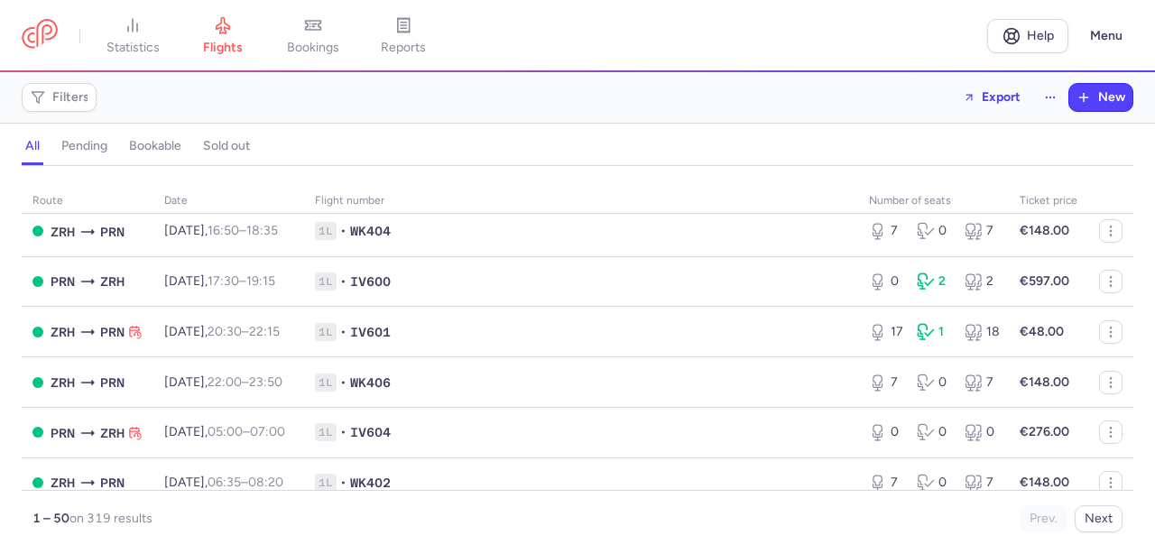
scroll to position [745, 0]
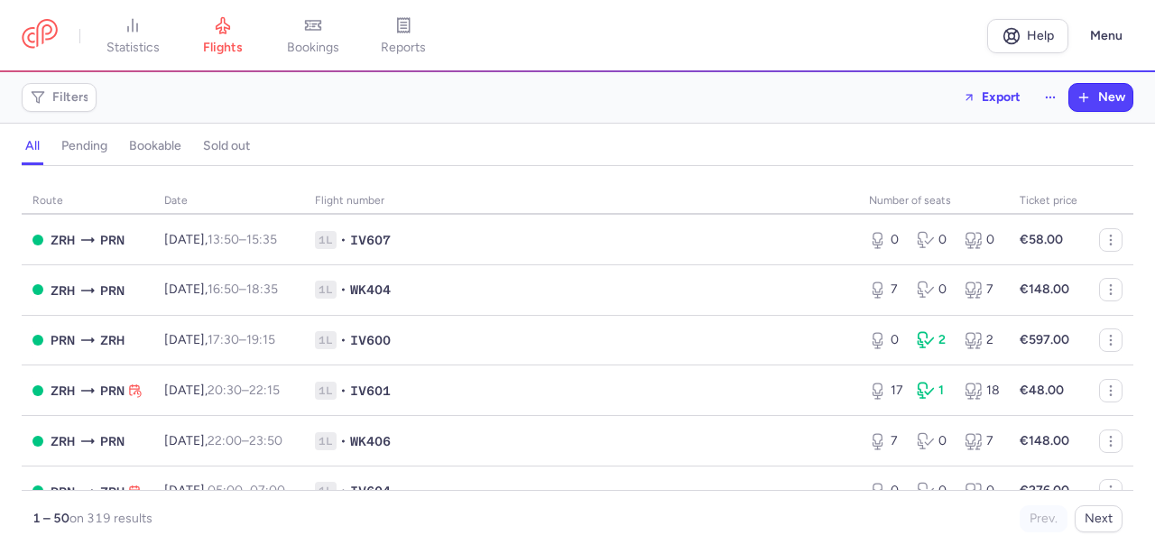
scroll to position [687, 0]
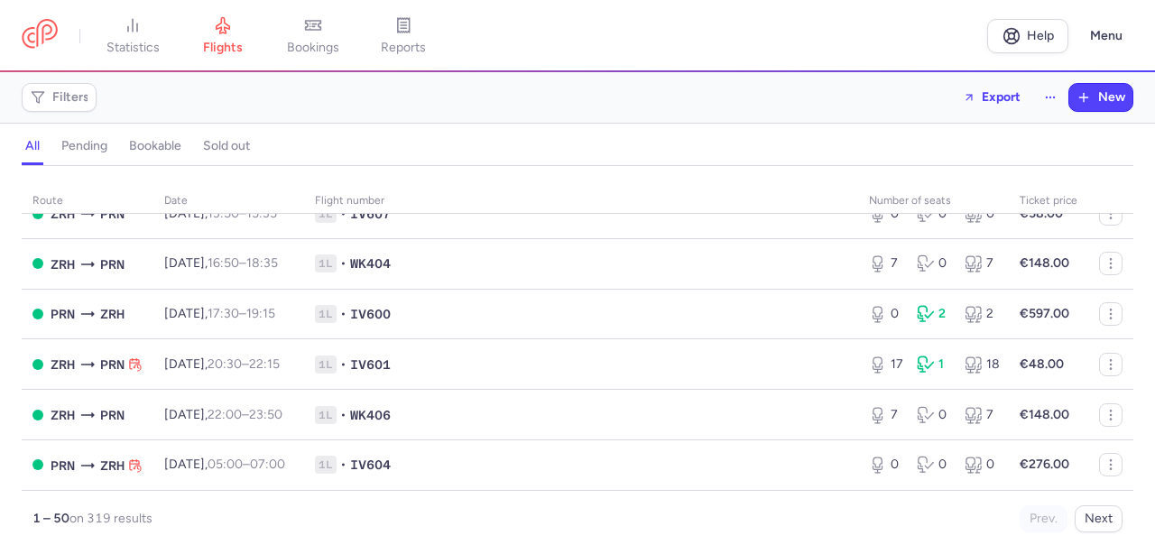
scroll to position [708, 0]
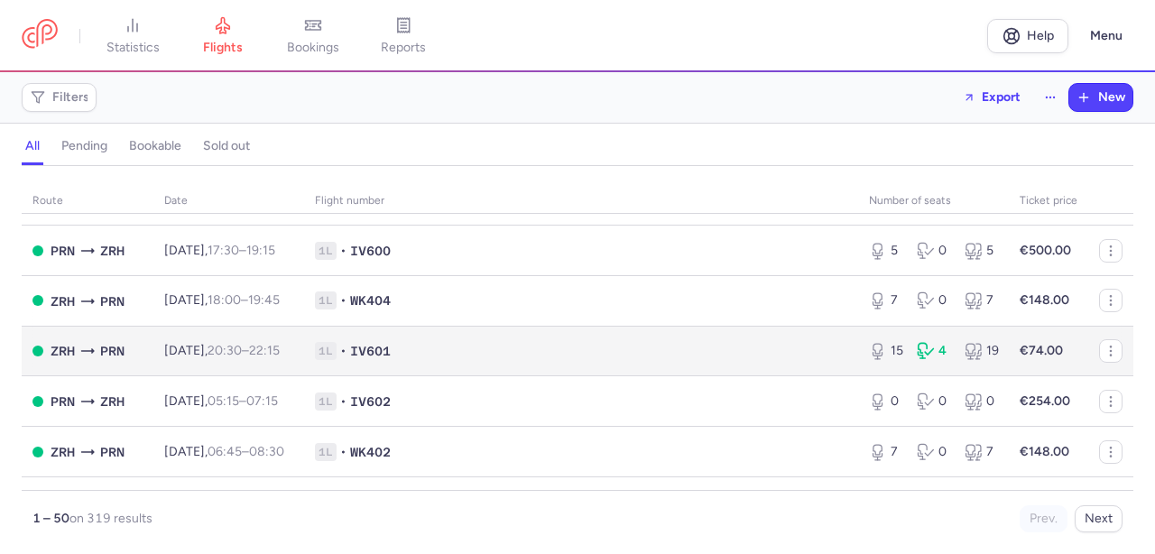
scroll to position [1467, 0]
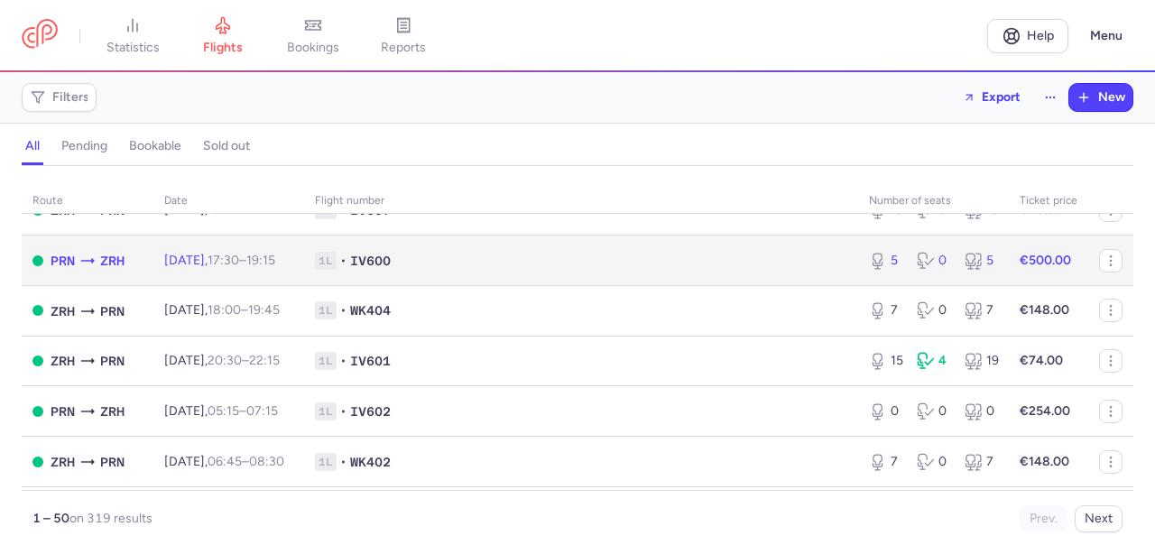
click at [679, 286] on td "1L • IV600" at bounding box center [581, 261] width 554 height 51
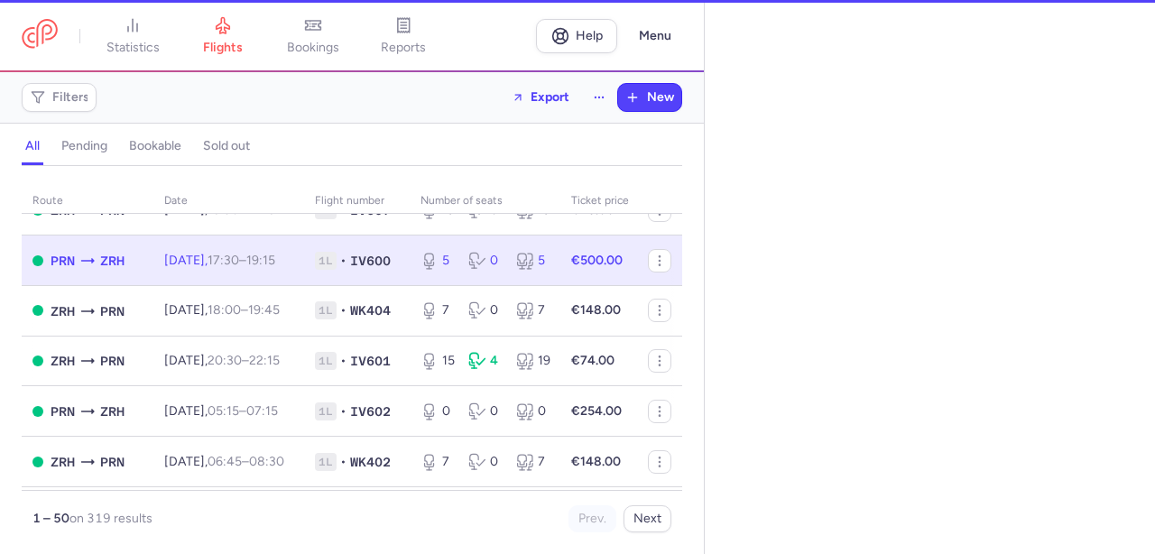
select select "hours"
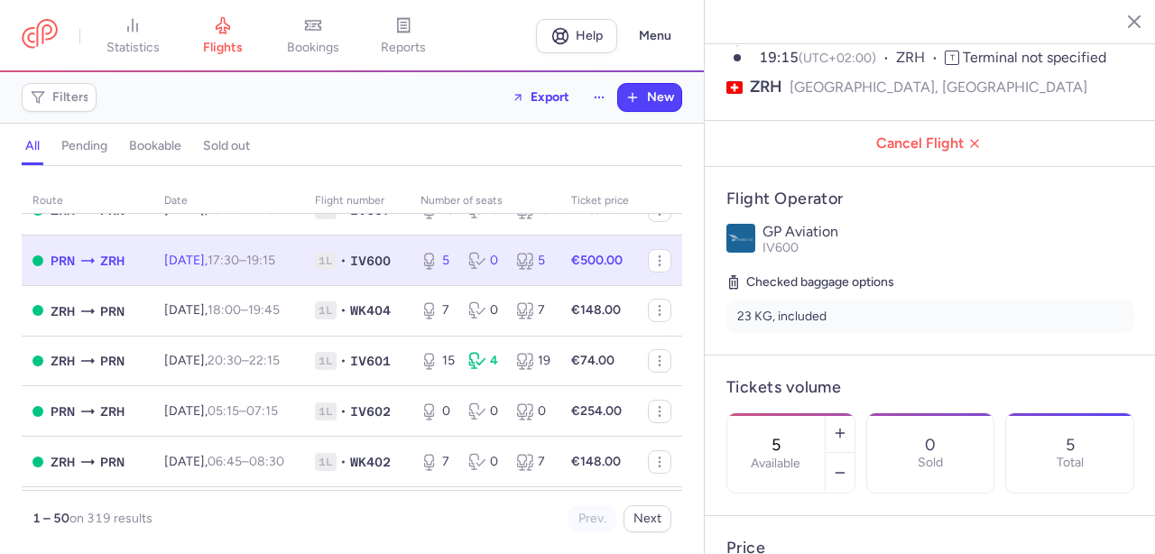
scroll to position [203, 0]
click at [841, 472] on line "button" at bounding box center [840, 472] width 8 height 0
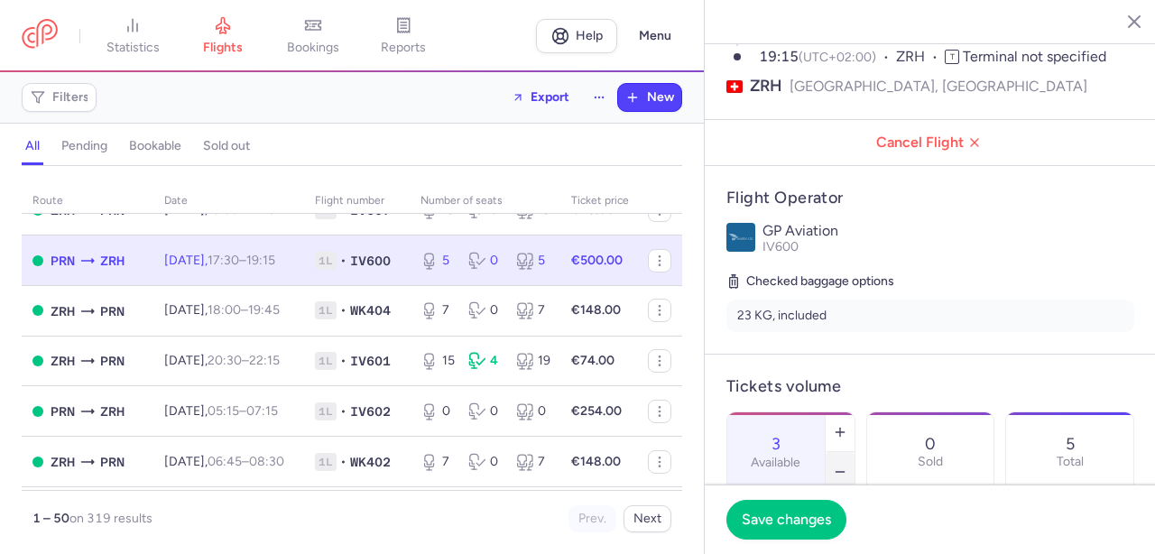
click at [841, 472] on line "button" at bounding box center [840, 472] width 8 height 0
type input "0"
click at [794, 519] on span "Save changes" at bounding box center [786, 519] width 89 height 16
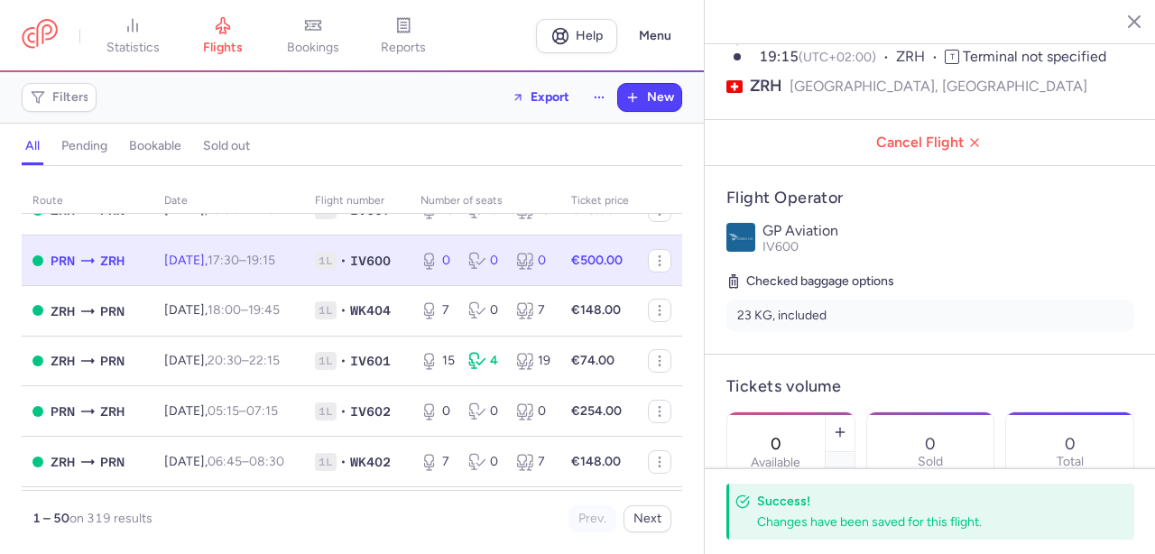
click at [1129, 22] on icon "button" at bounding box center [1121, 21] width 18 height 18
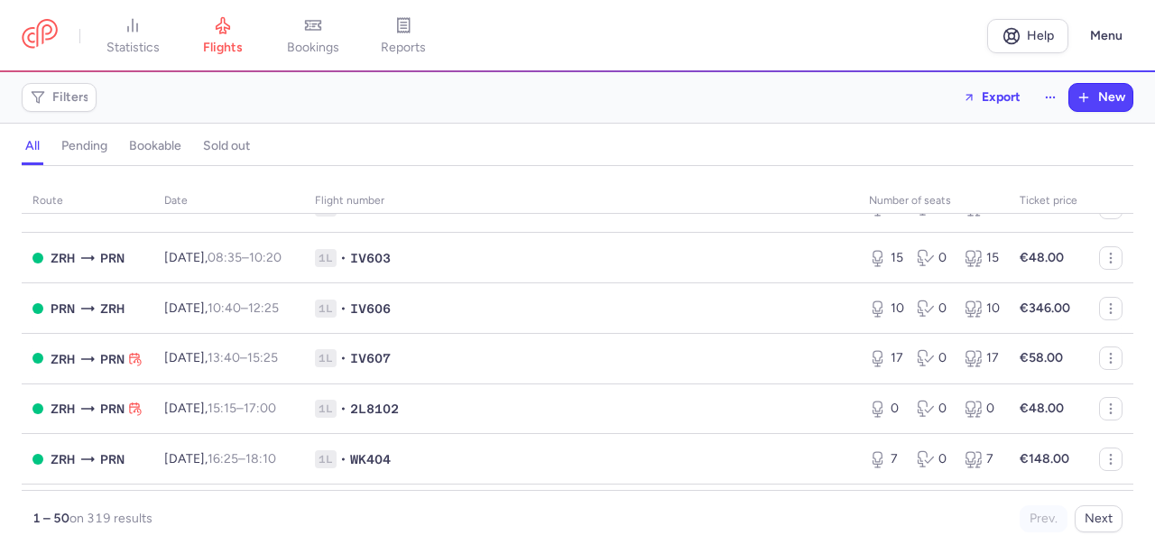
scroll to position [2030, 0]
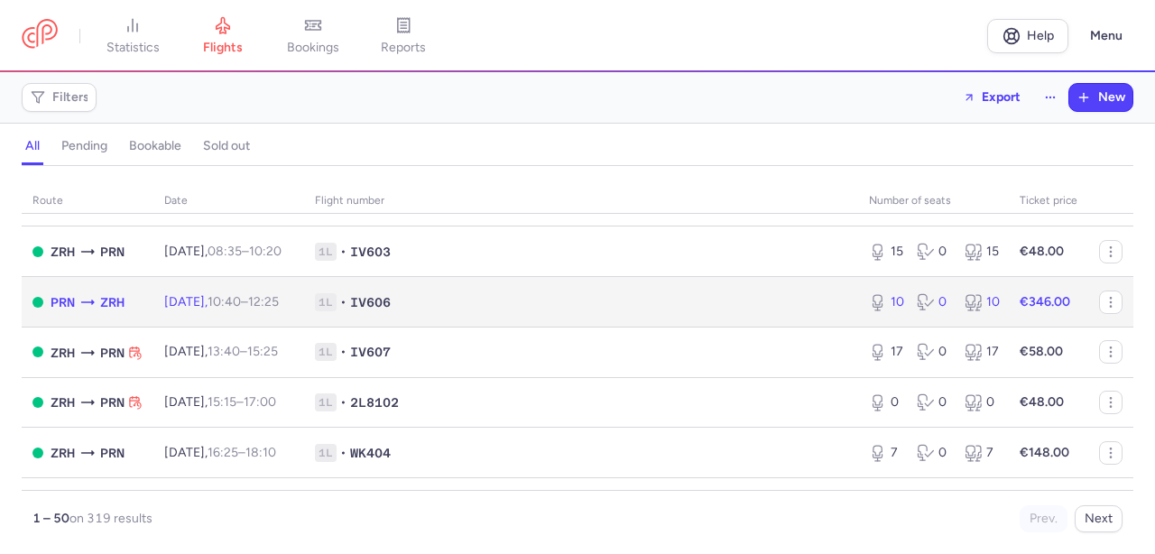
click at [566, 328] on td "1L • IV606" at bounding box center [581, 302] width 554 height 51
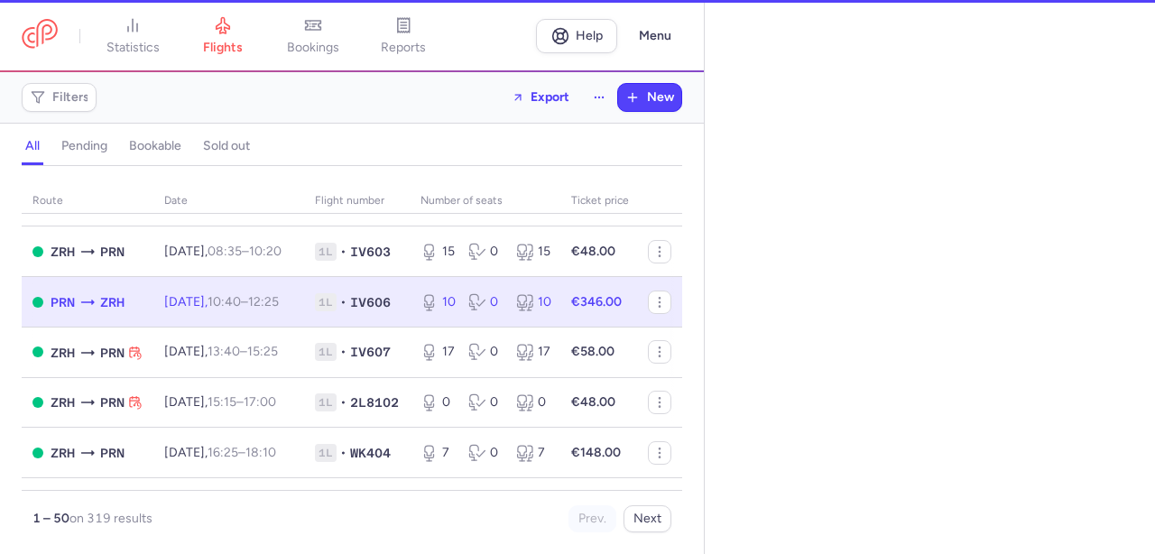
select select "hours"
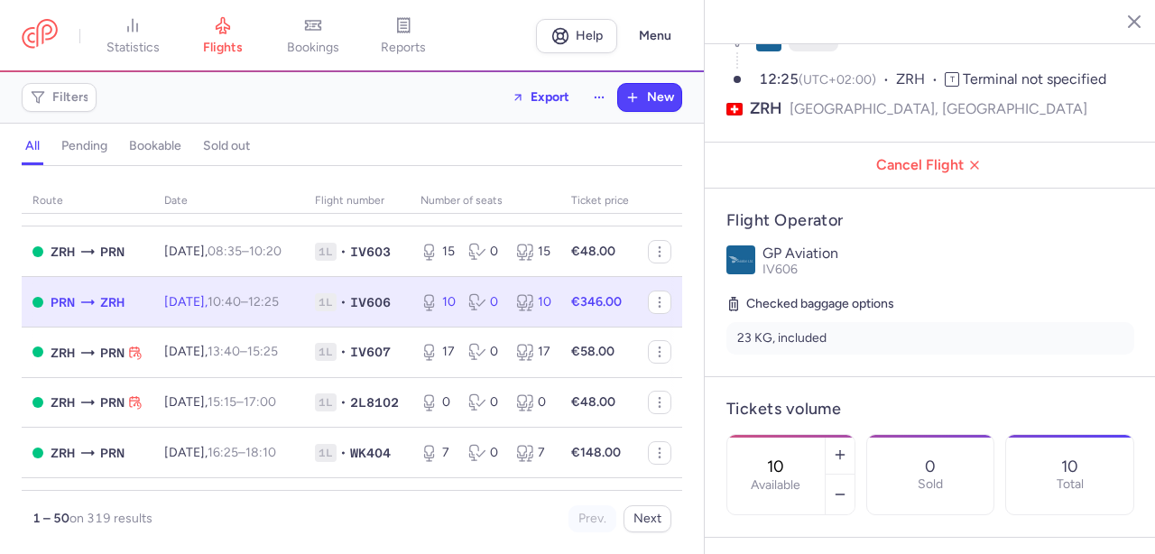
scroll to position [245, 0]
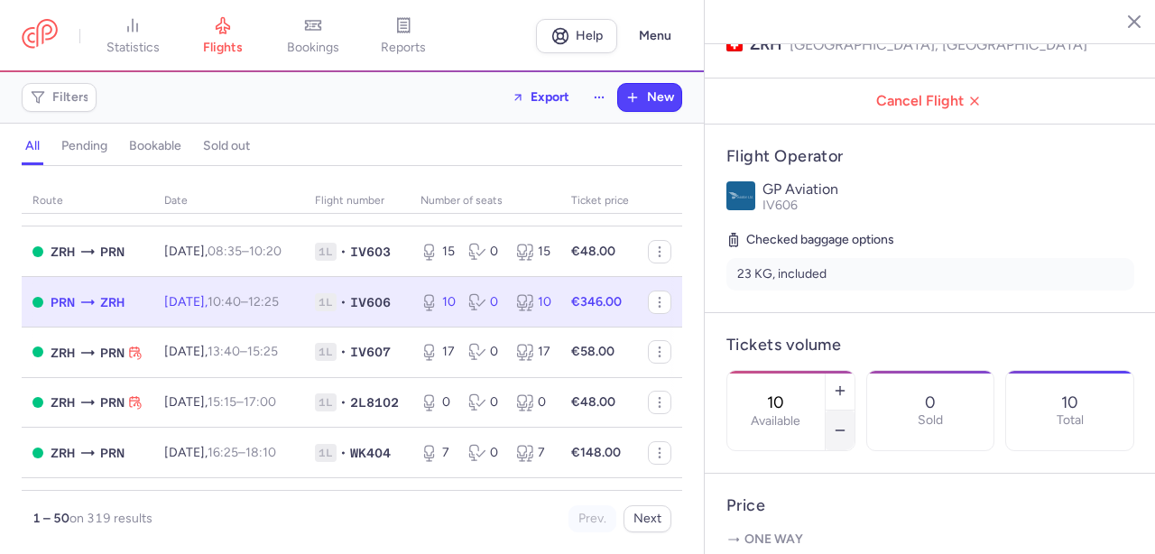
click at [840, 423] on icon "button" at bounding box center [840, 430] width 14 height 14
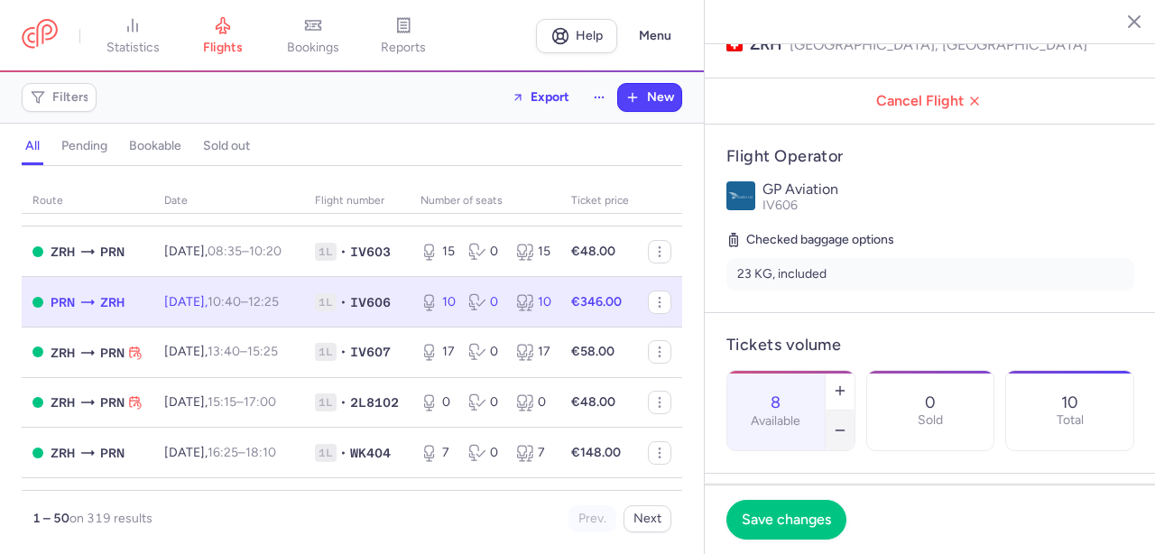
click at [840, 423] on icon "button" at bounding box center [840, 430] width 14 height 14
type input "6"
click at [800, 519] on span "Save changes" at bounding box center [786, 519] width 89 height 16
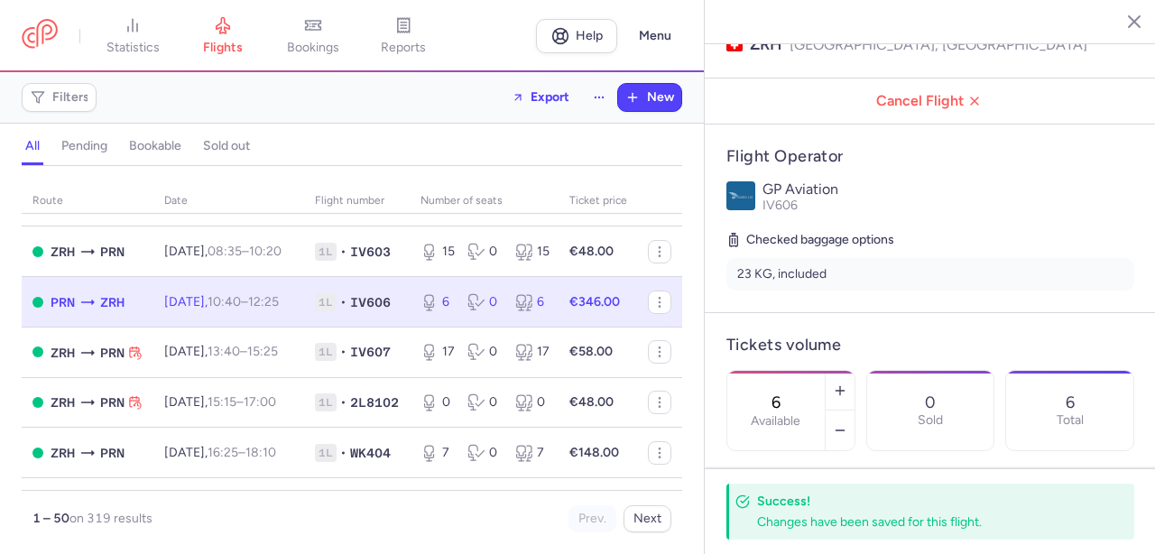
click at [1125, 26] on icon "button" at bounding box center [1121, 21] width 18 height 18
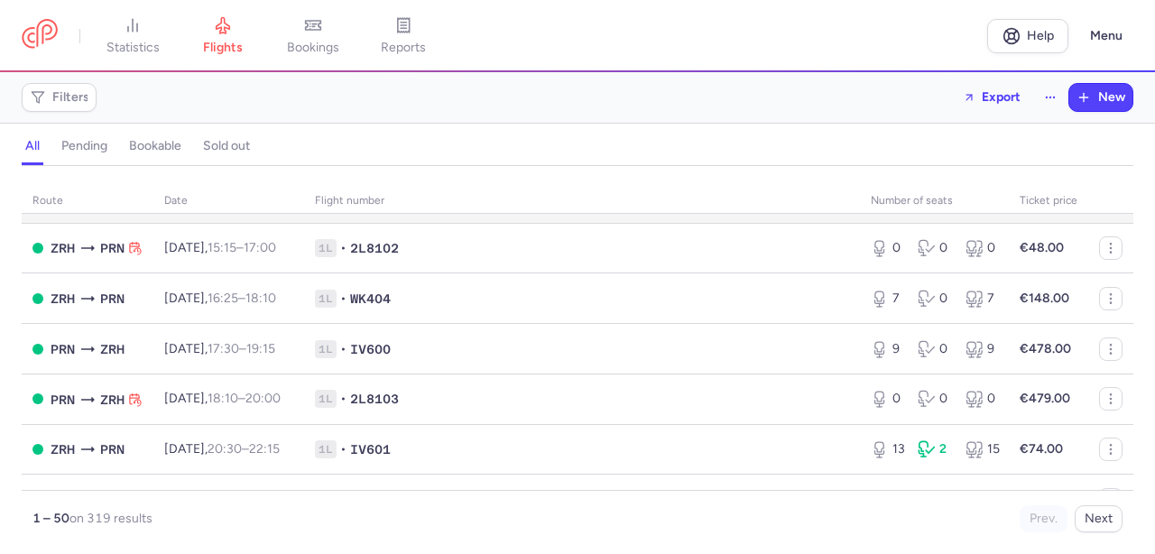
scroll to position [2192, 0]
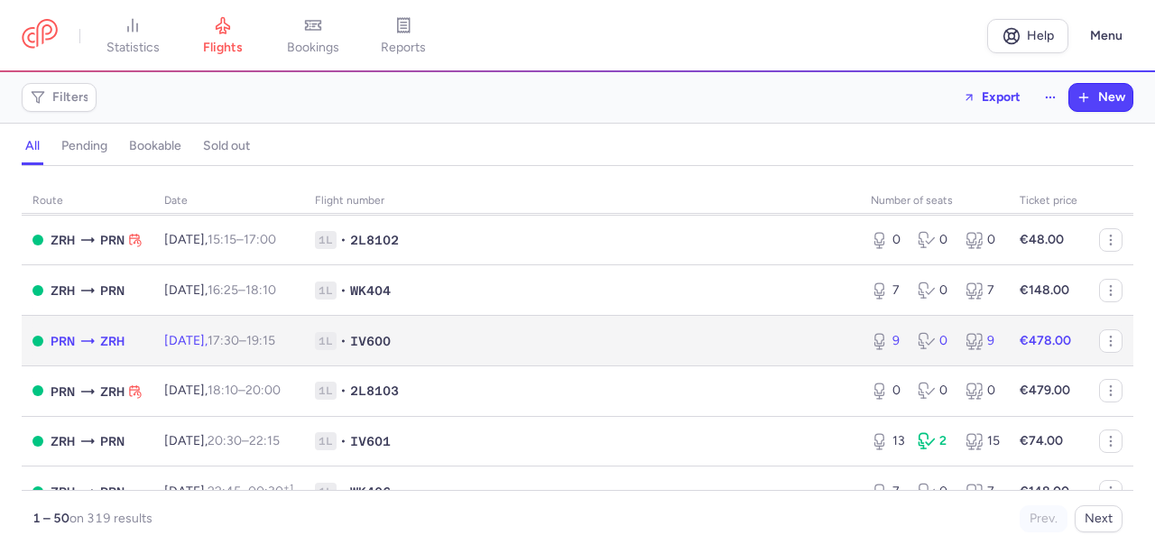
click at [852, 366] on td "1L • IV600" at bounding box center [582, 341] width 556 height 51
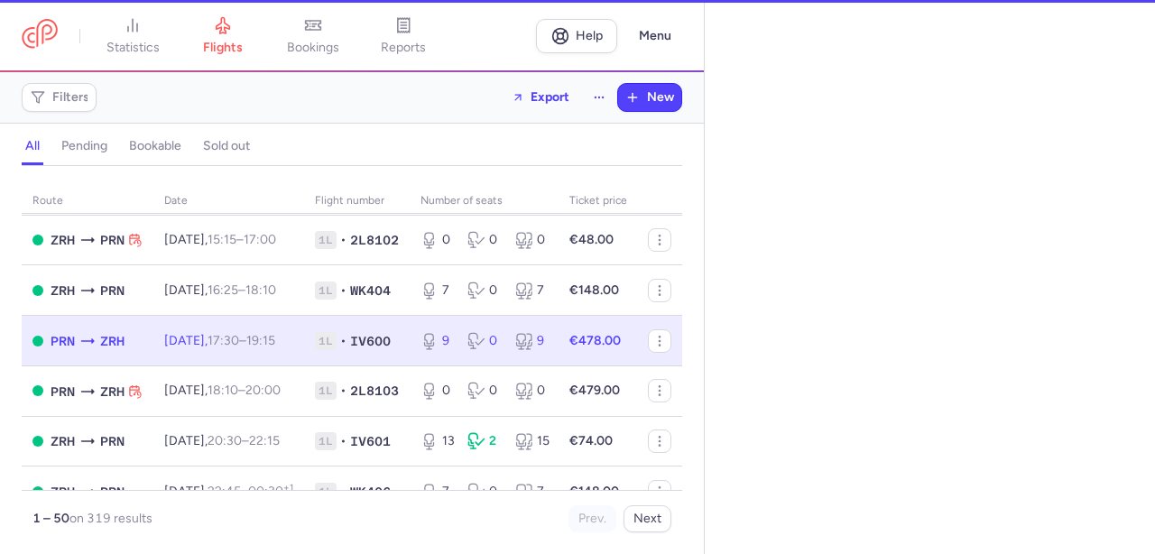
select select "hours"
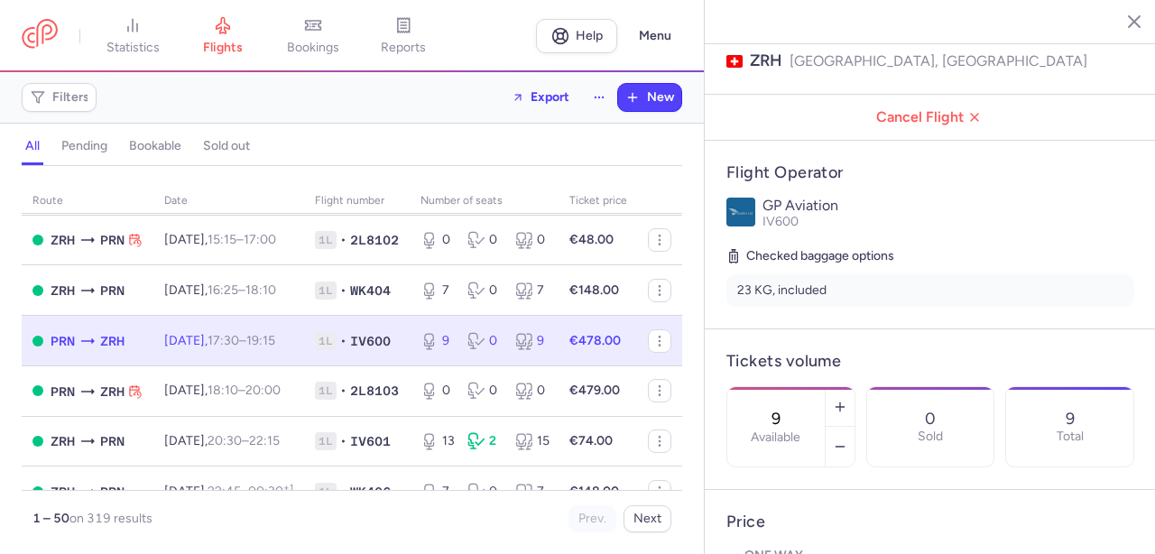
scroll to position [229, 0]
click at [844, 439] on icon "button" at bounding box center [840, 446] width 14 height 14
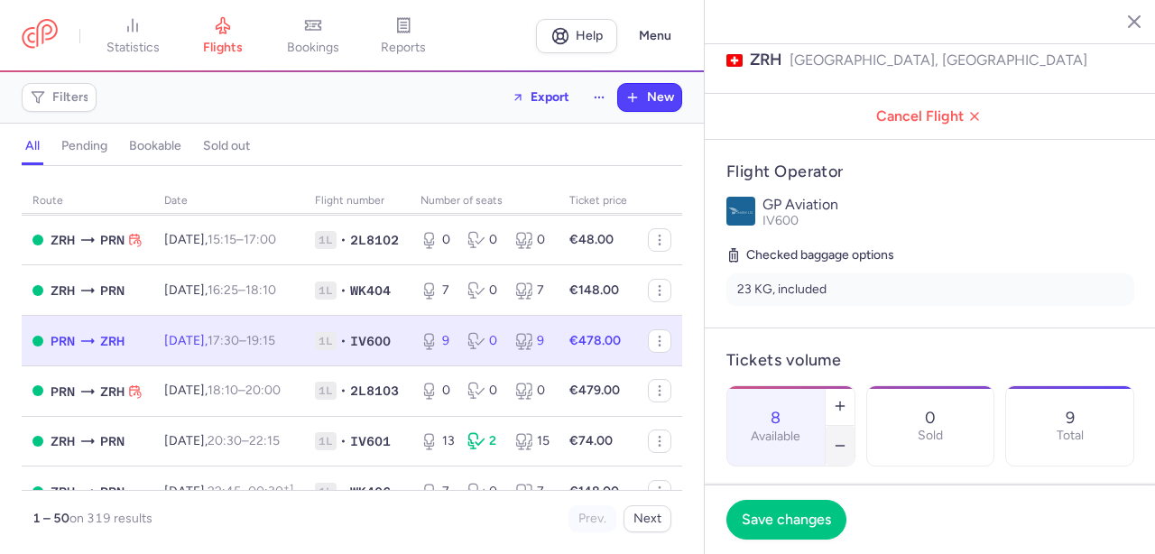
click at [844, 439] on icon "button" at bounding box center [840, 446] width 14 height 14
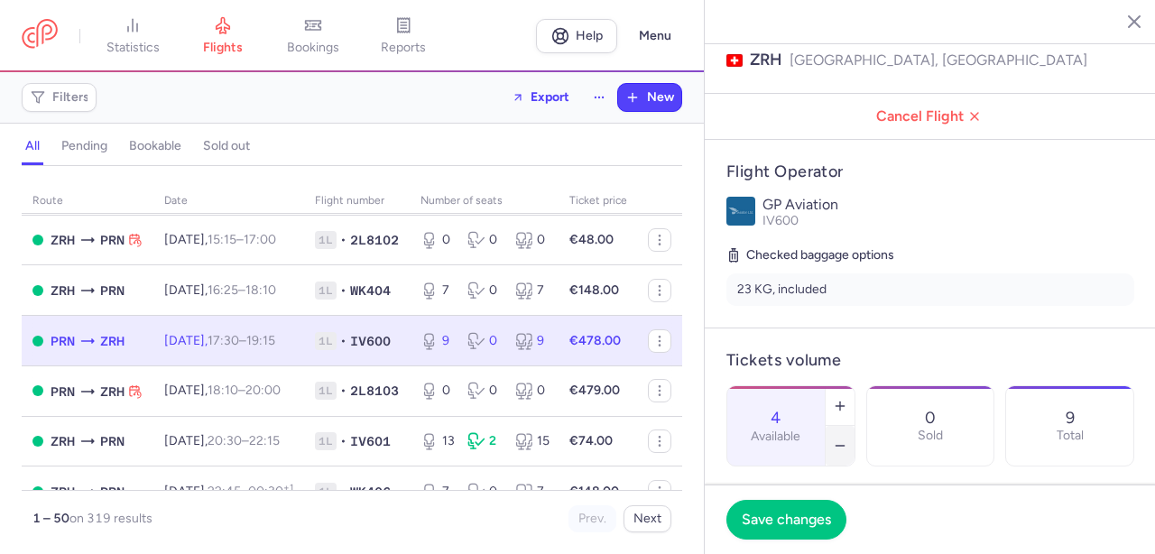
type input "3"
click at [814, 518] on span "Save changes" at bounding box center [786, 519] width 89 height 16
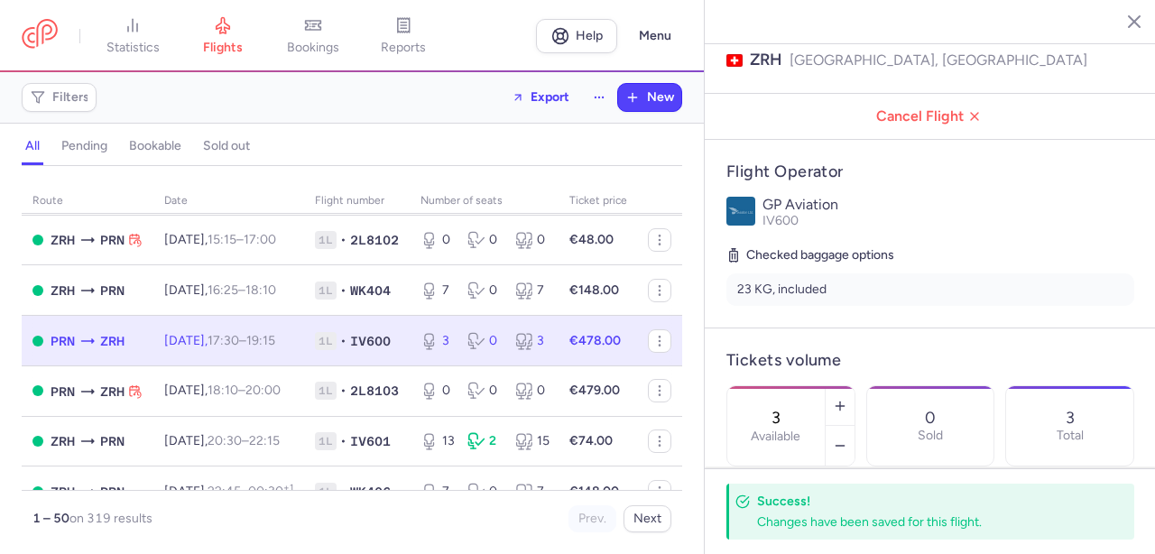
click at [1122, 22] on line "button" at bounding box center [1120, 20] width 9 height 9
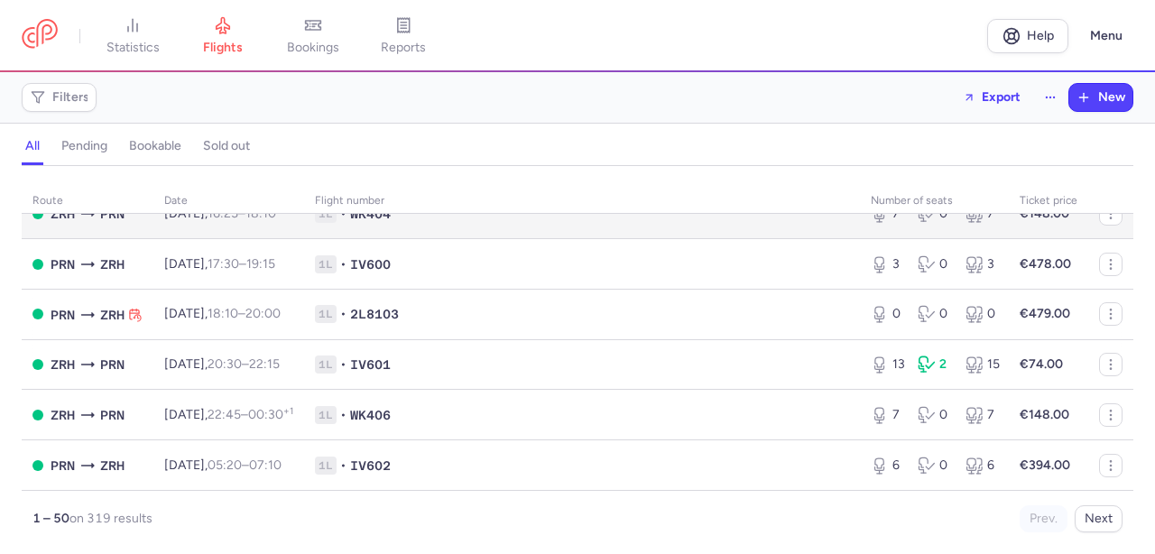
scroll to position [2336, 0]
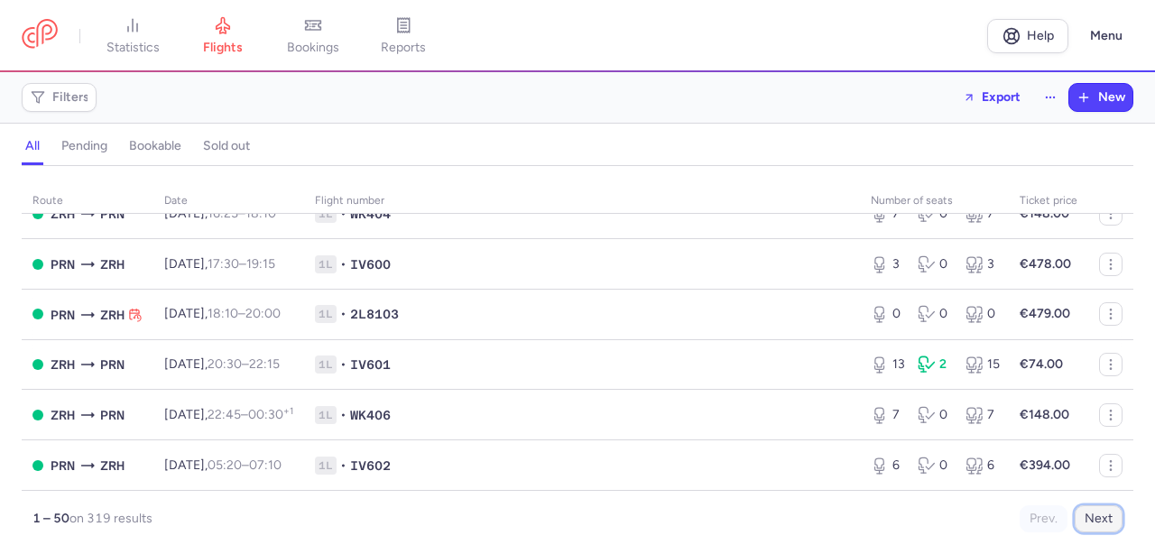
click at [1102, 517] on button "Next" at bounding box center [1099, 518] width 48 height 27
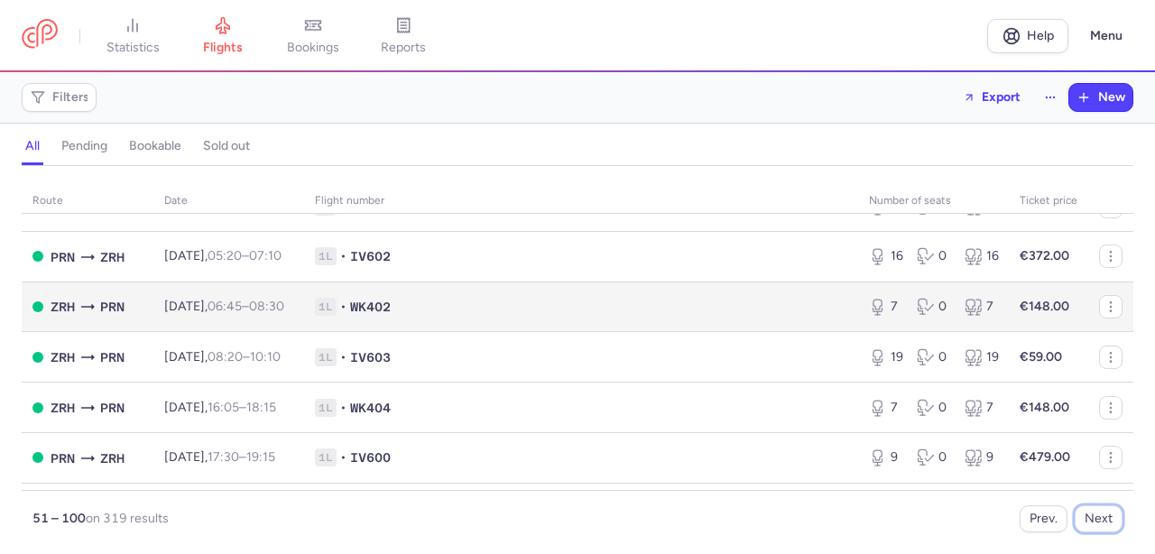
scroll to position [516, 0]
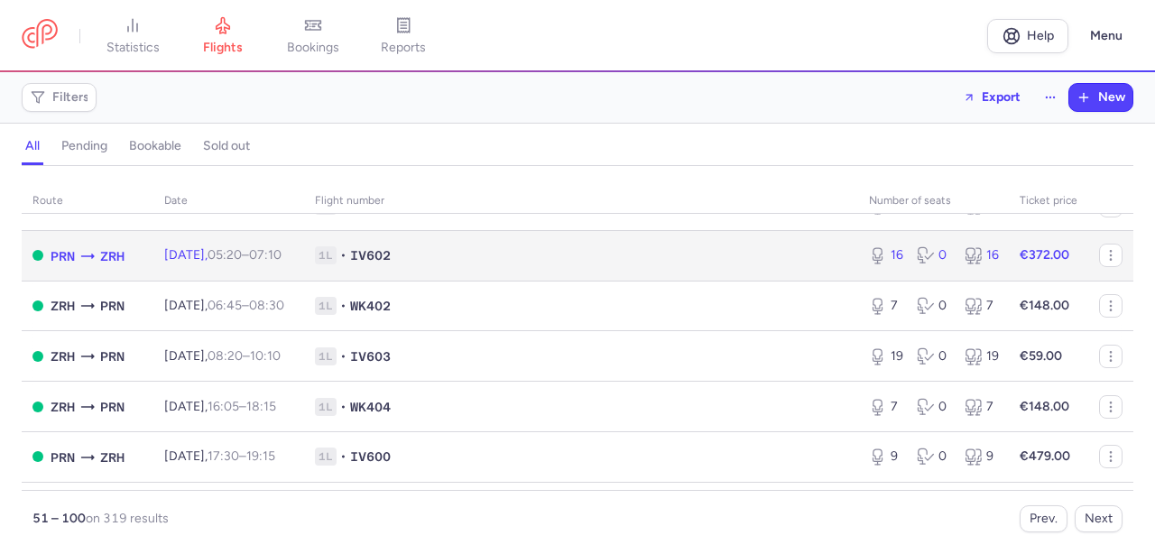
click at [586, 264] on span "1L • IV602" at bounding box center [581, 255] width 532 height 18
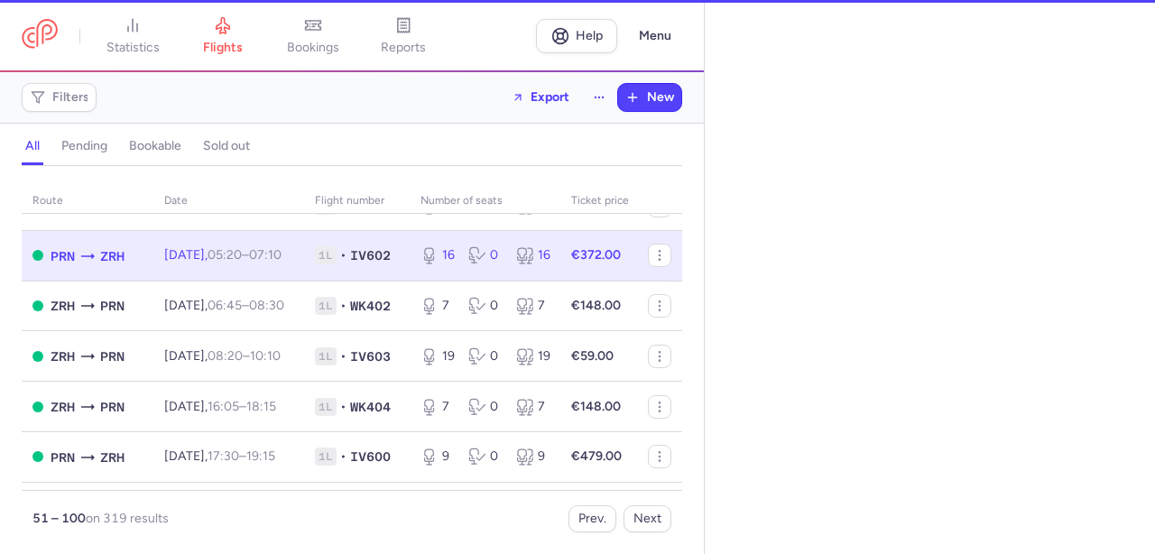
select select "hours"
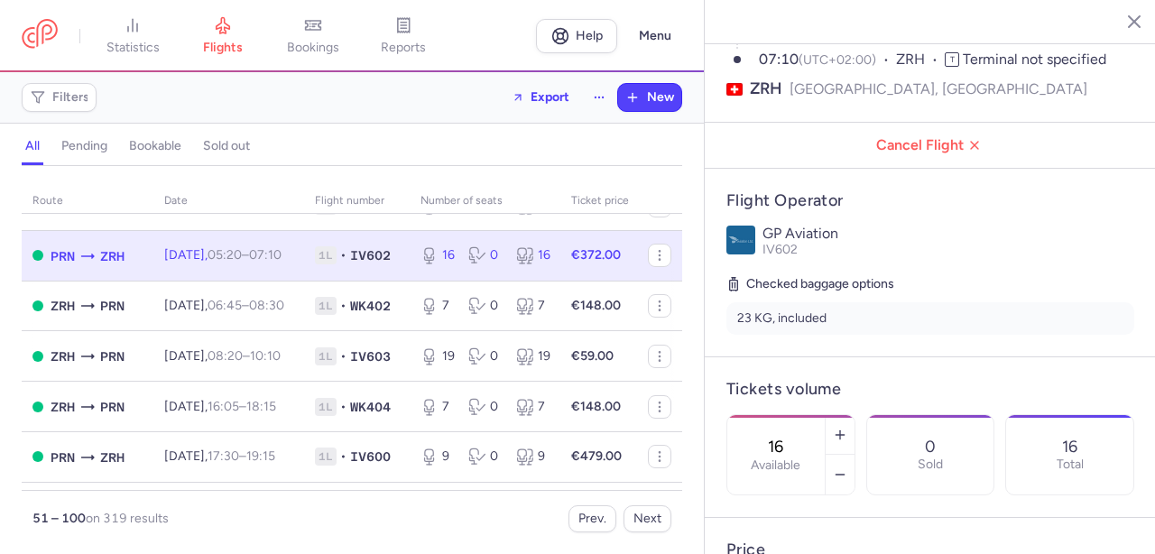
scroll to position [205, 0]
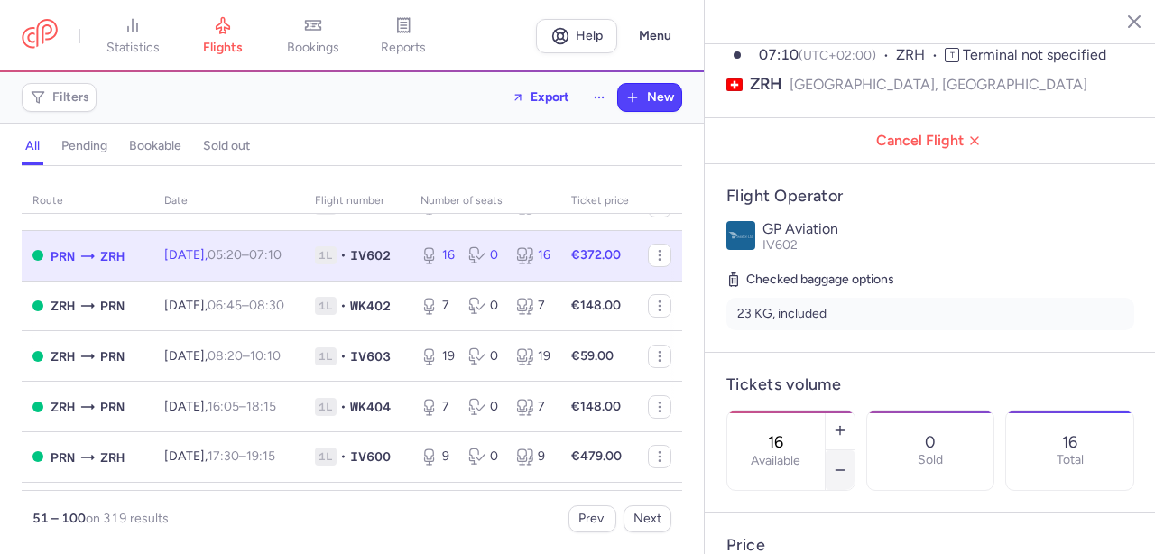
click at [846, 463] on icon "button" at bounding box center [840, 470] width 14 height 14
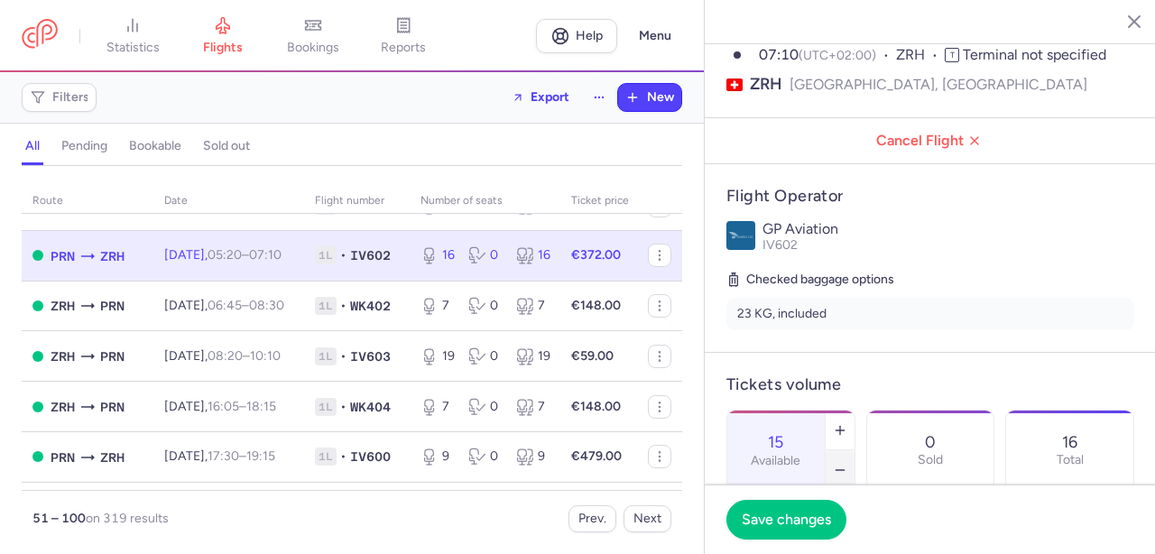
click at [846, 463] on icon "button" at bounding box center [840, 470] width 14 height 14
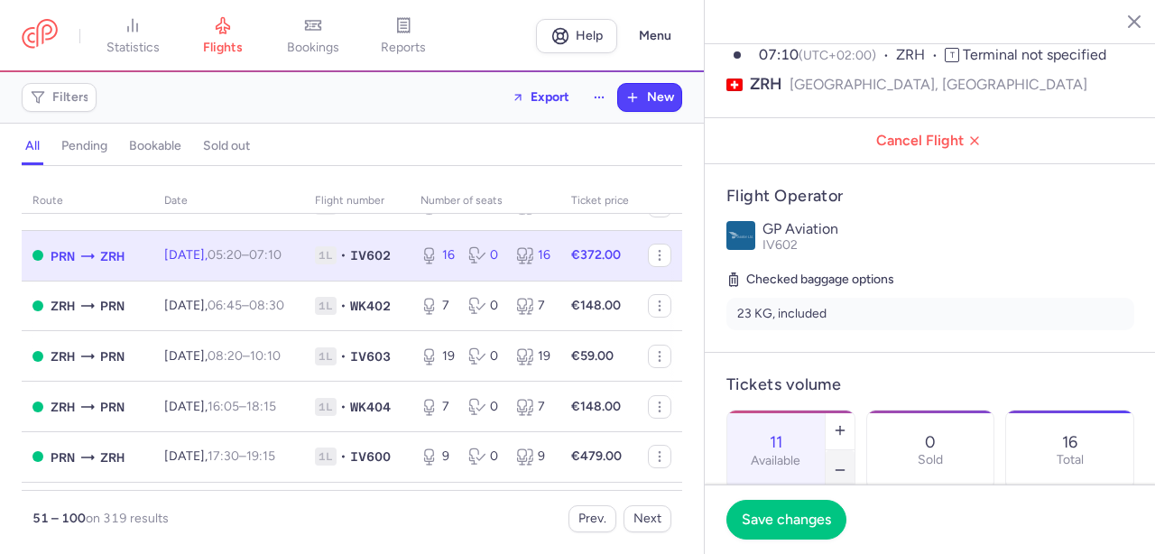
type input "10"
click at [798, 527] on span "Save changes" at bounding box center [786, 519] width 89 height 16
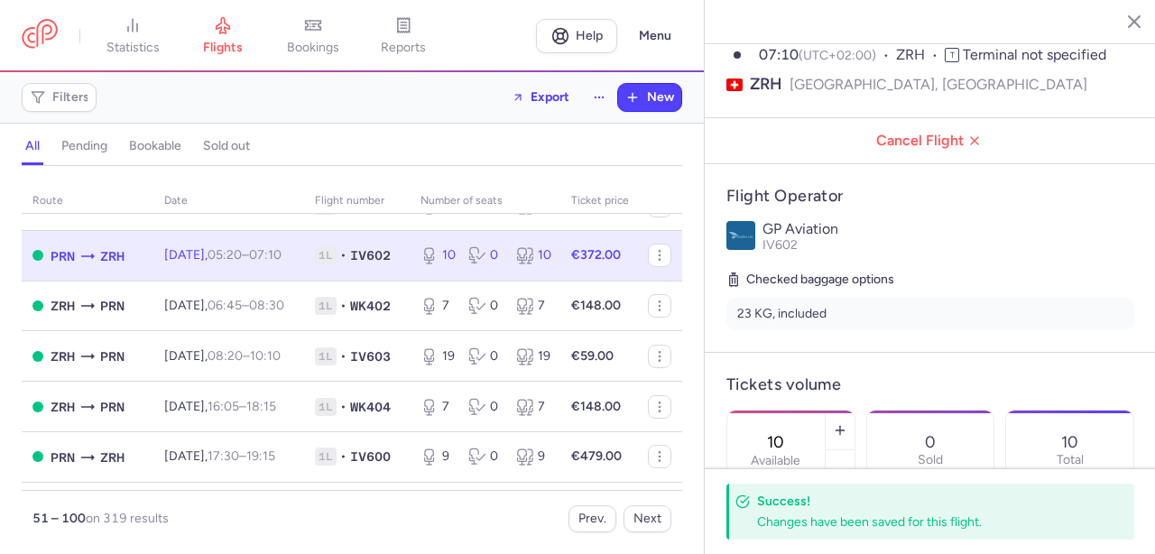
click at [1122, 22] on line "button" at bounding box center [1120, 20] width 9 height 9
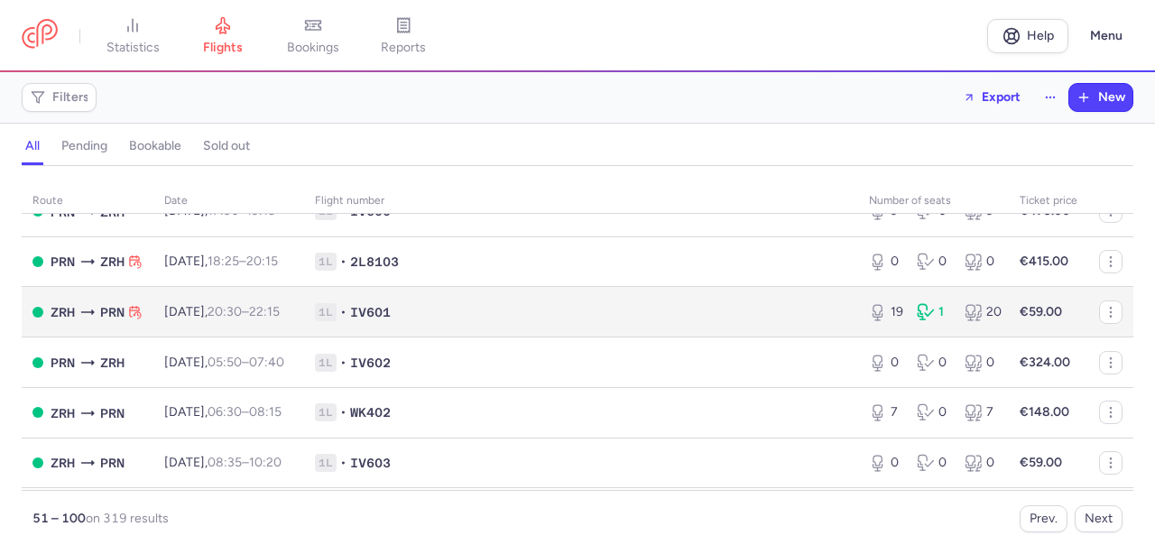
scroll to position [775, 0]
